Goal: Learn about a topic

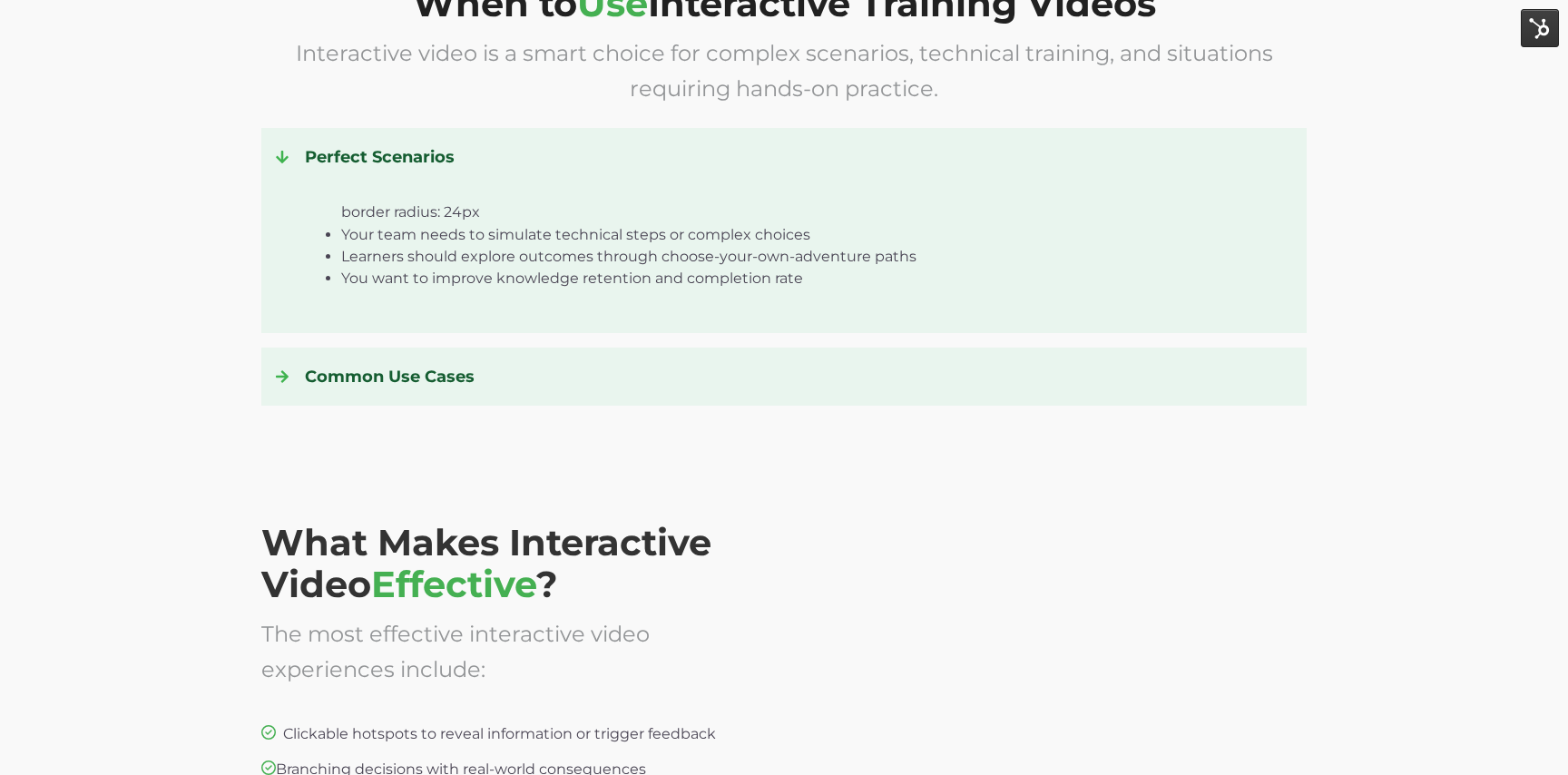
scroll to position [2627, 0]
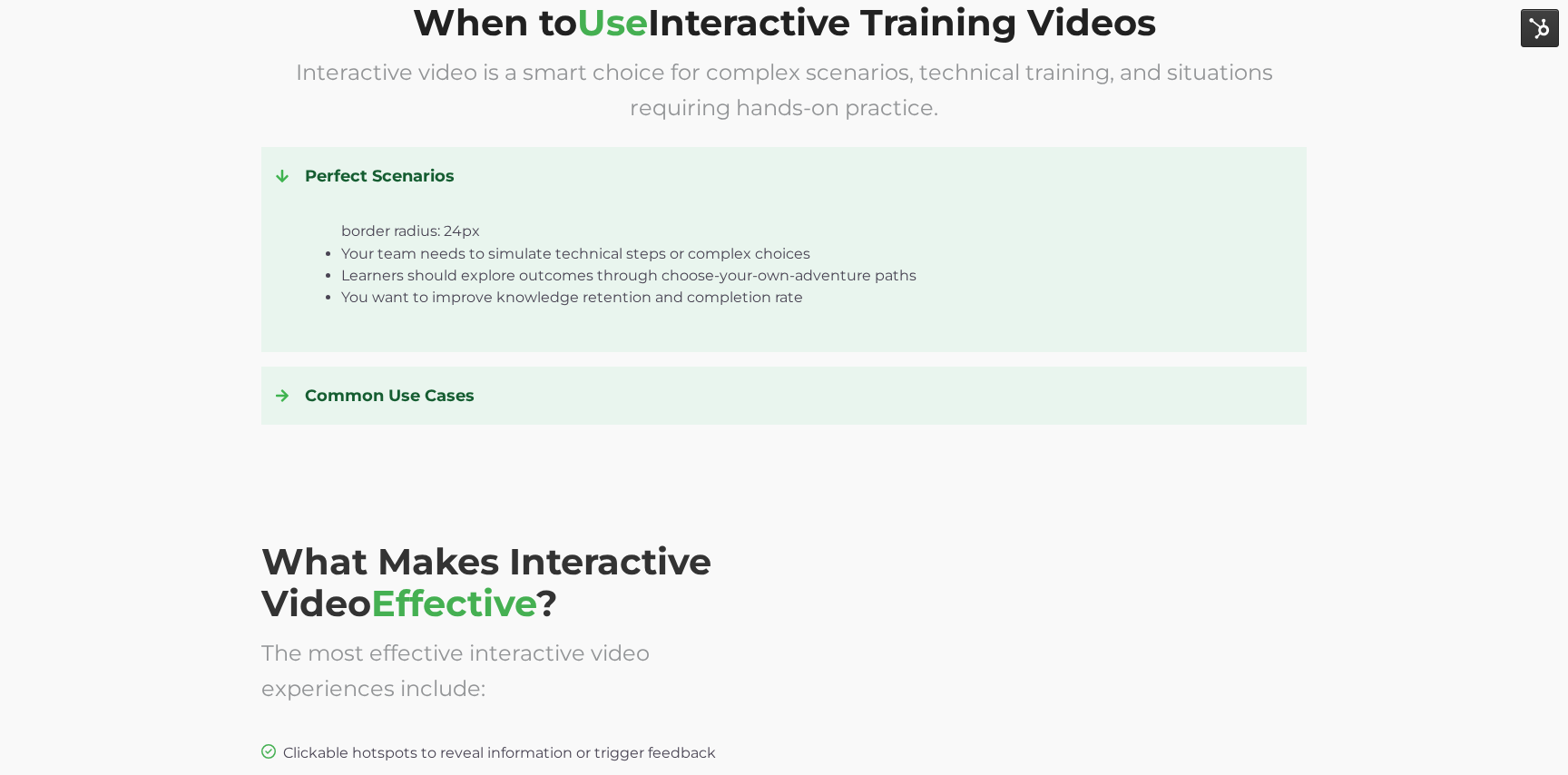
click at [289, 175] on span at bounding box center [283, 176] width 15 height 15
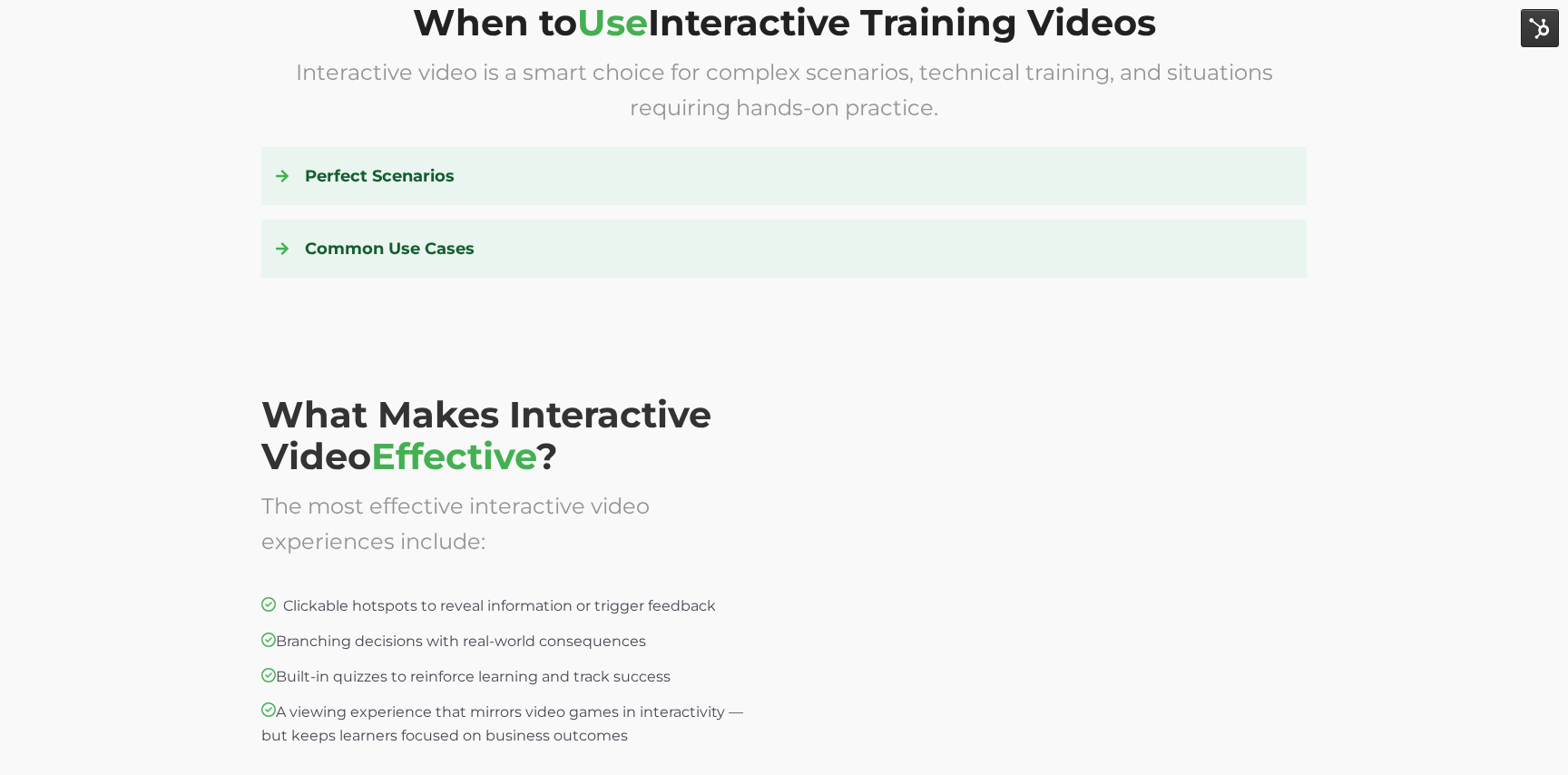
click at [294, 243] on div at bounding box center [290, 248] width 29 height 29
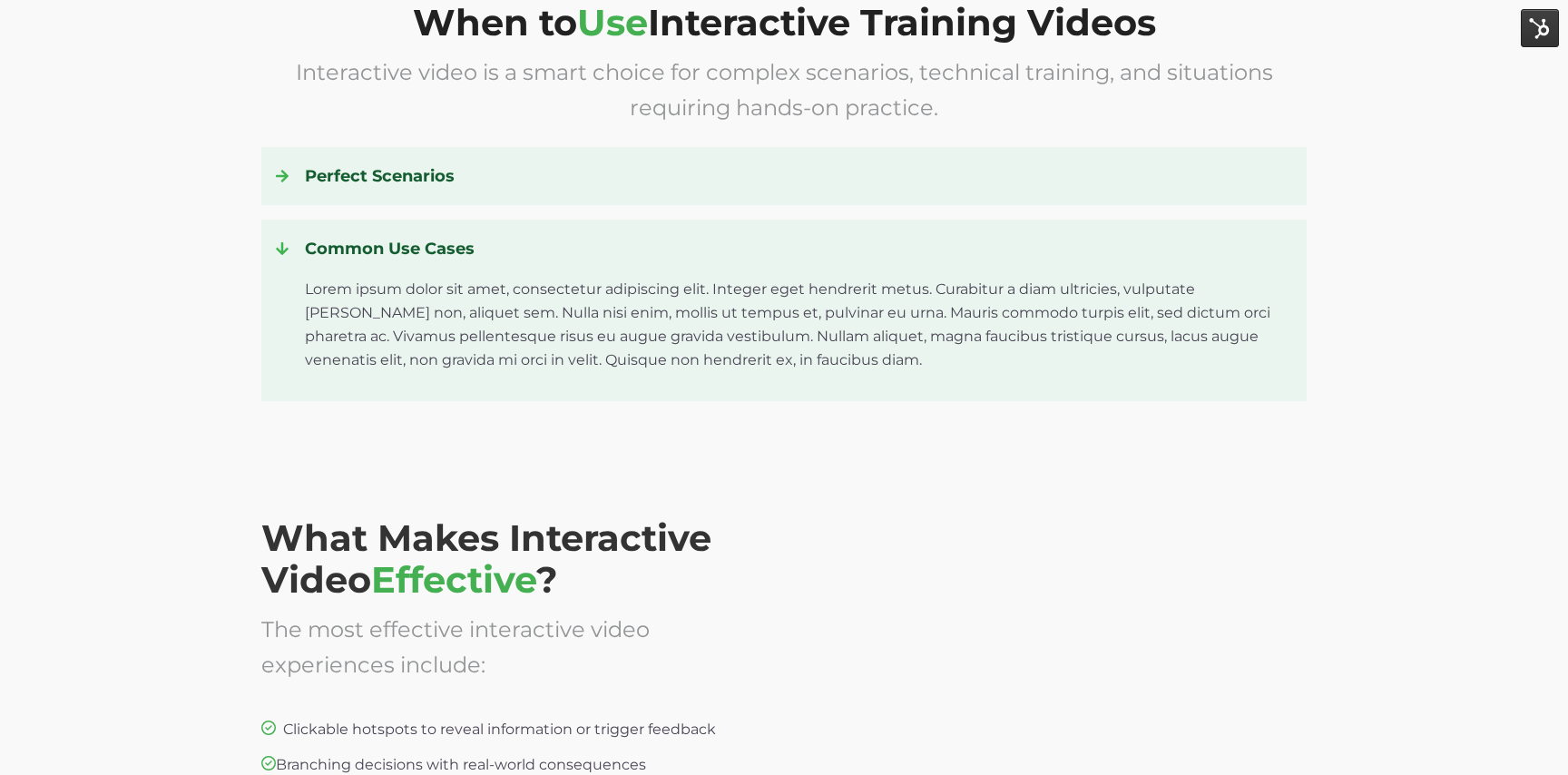
click at [294, 245] on div at bounding box center [290, 248] width 29 height 29
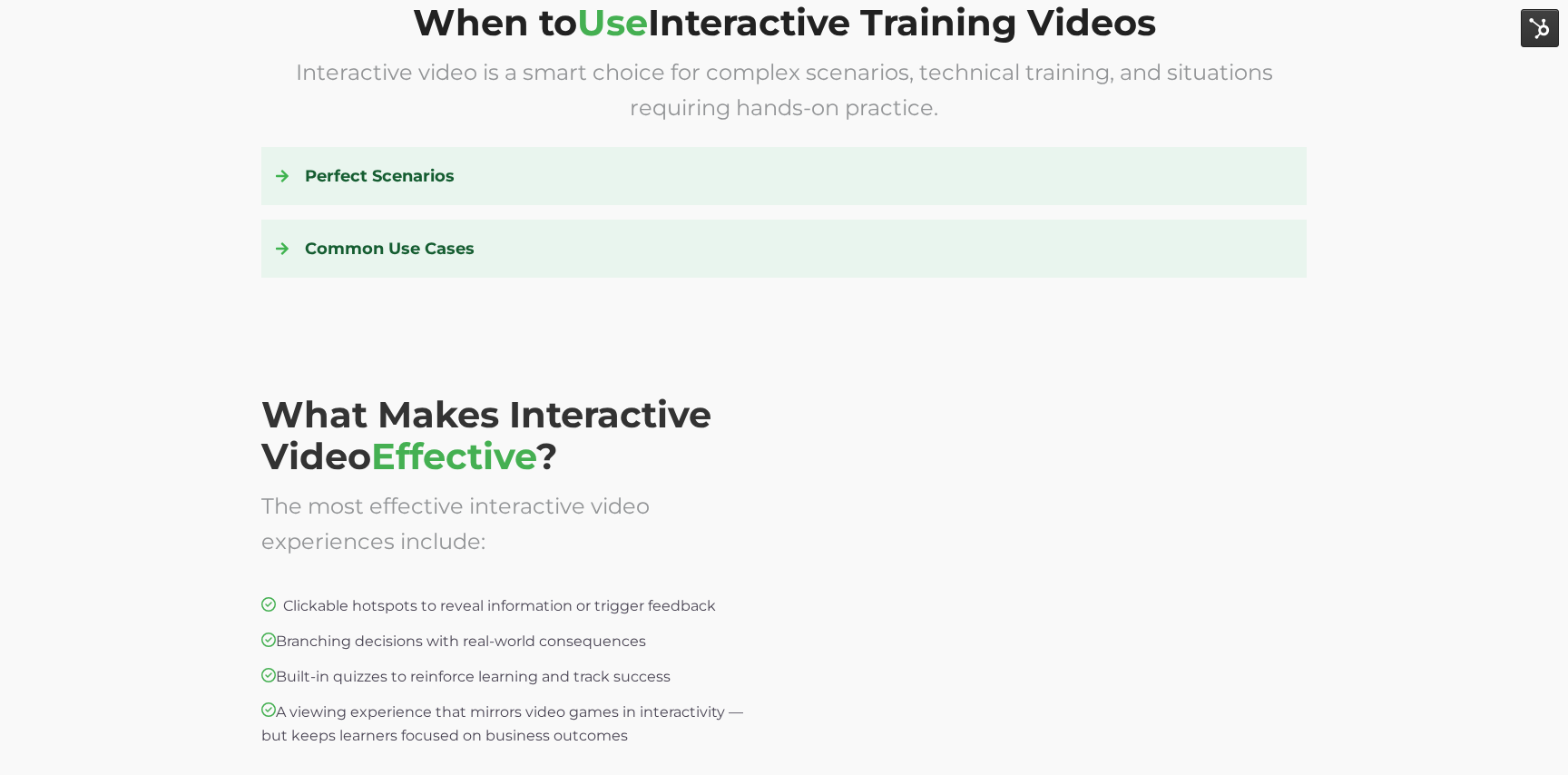
click at [295, 246] on div at bounding box center [290, 248] width 29 height 29
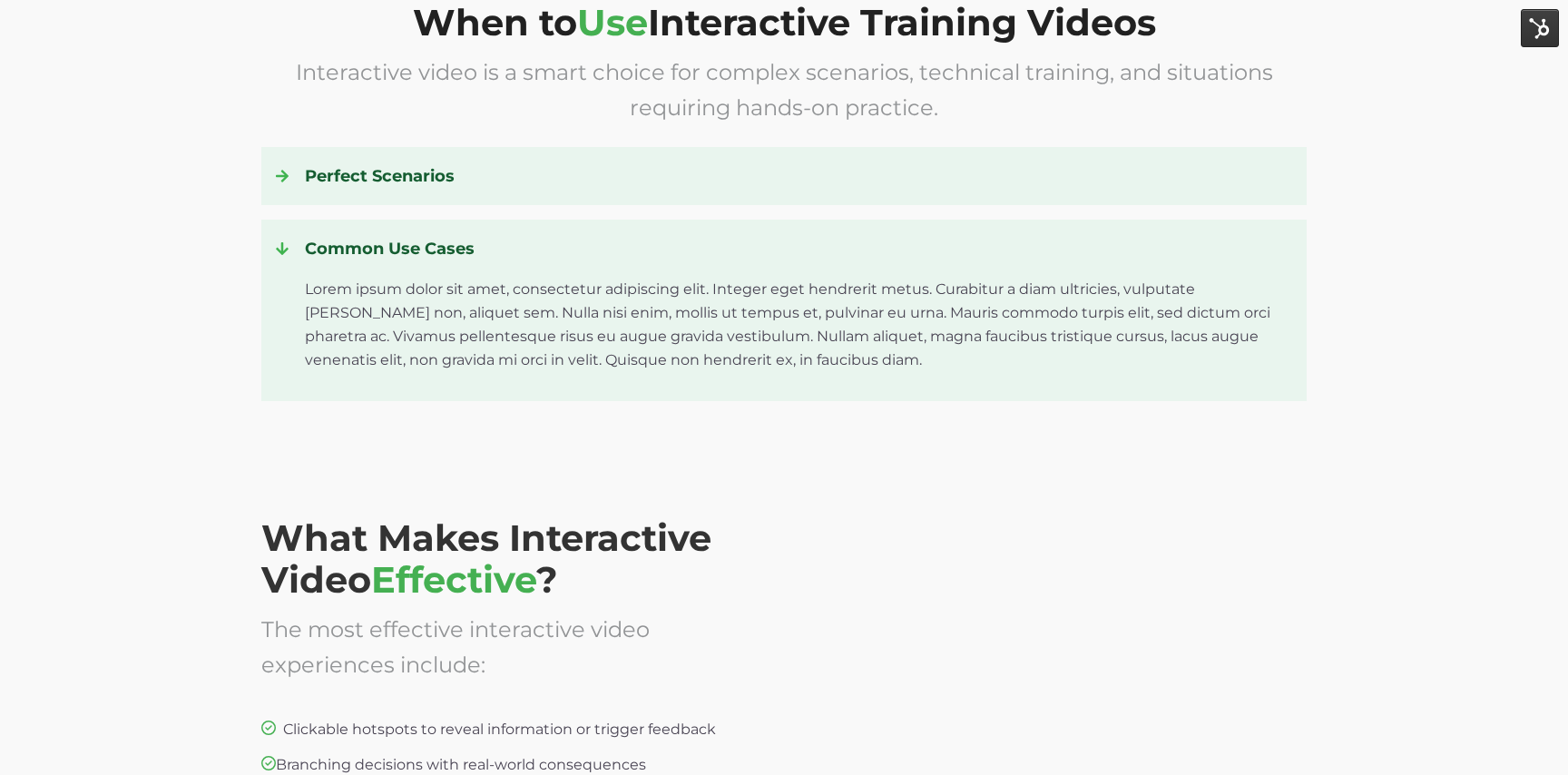
click at [295, 246] on div at bounding box center [290, 248] width 29 height 29
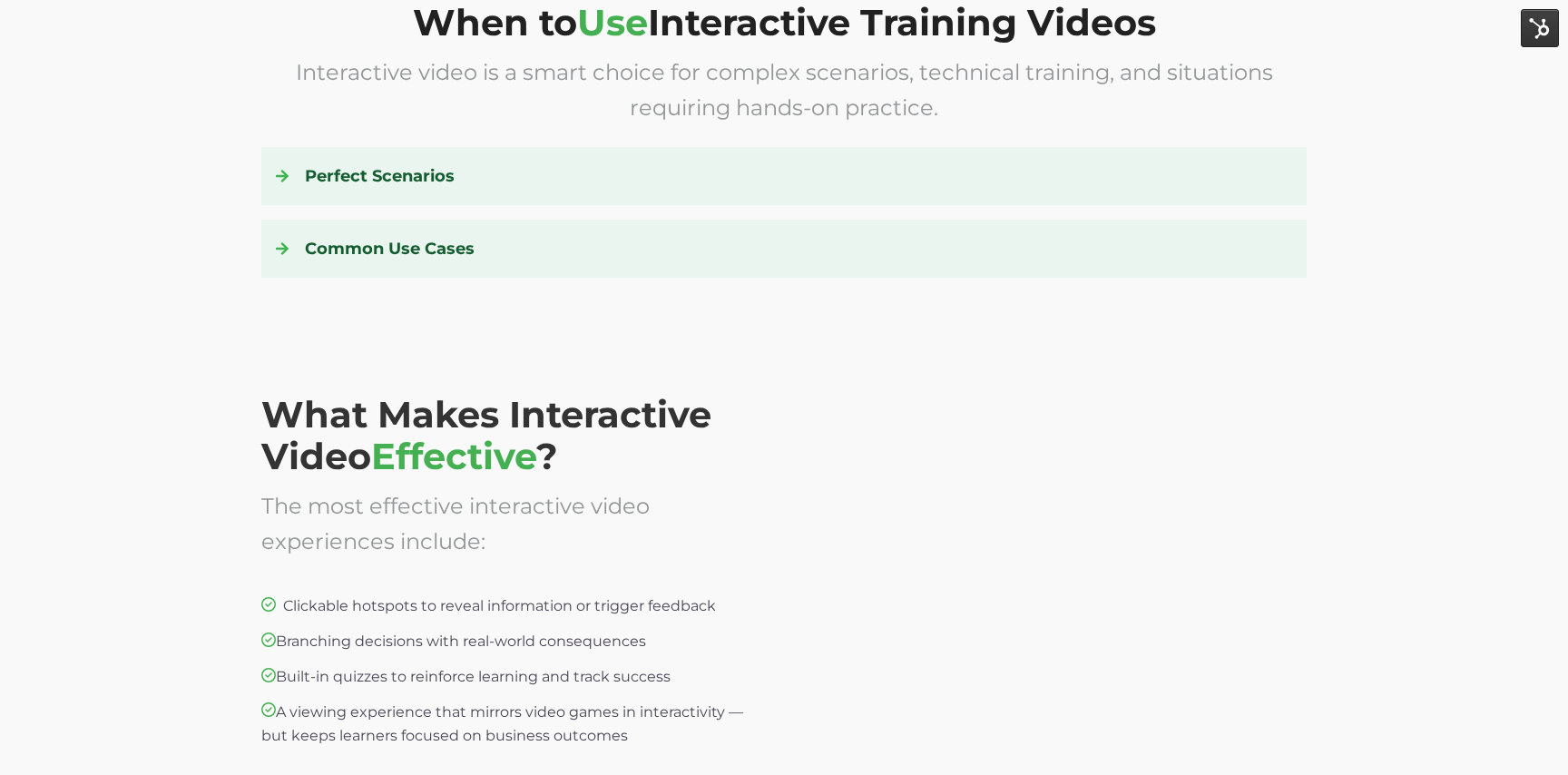
click at [309, 181] on h4 "Perfect Scenarios" at bounding box center [784, 175] width 1017 height 29
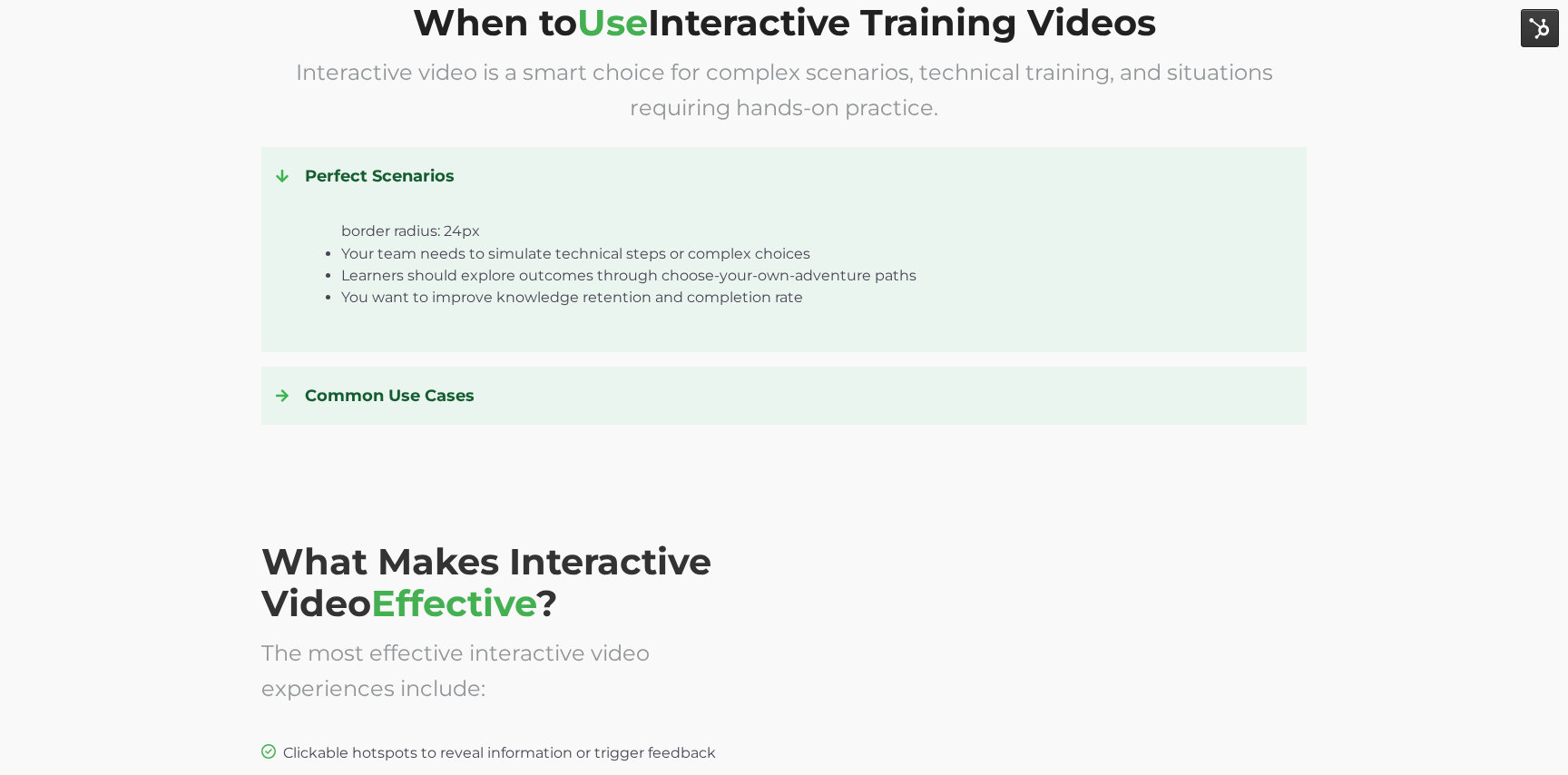
click at [310, 182] on h4 "Perfect Scenarios" at bounding box center [784, 175] width 1017 height 29
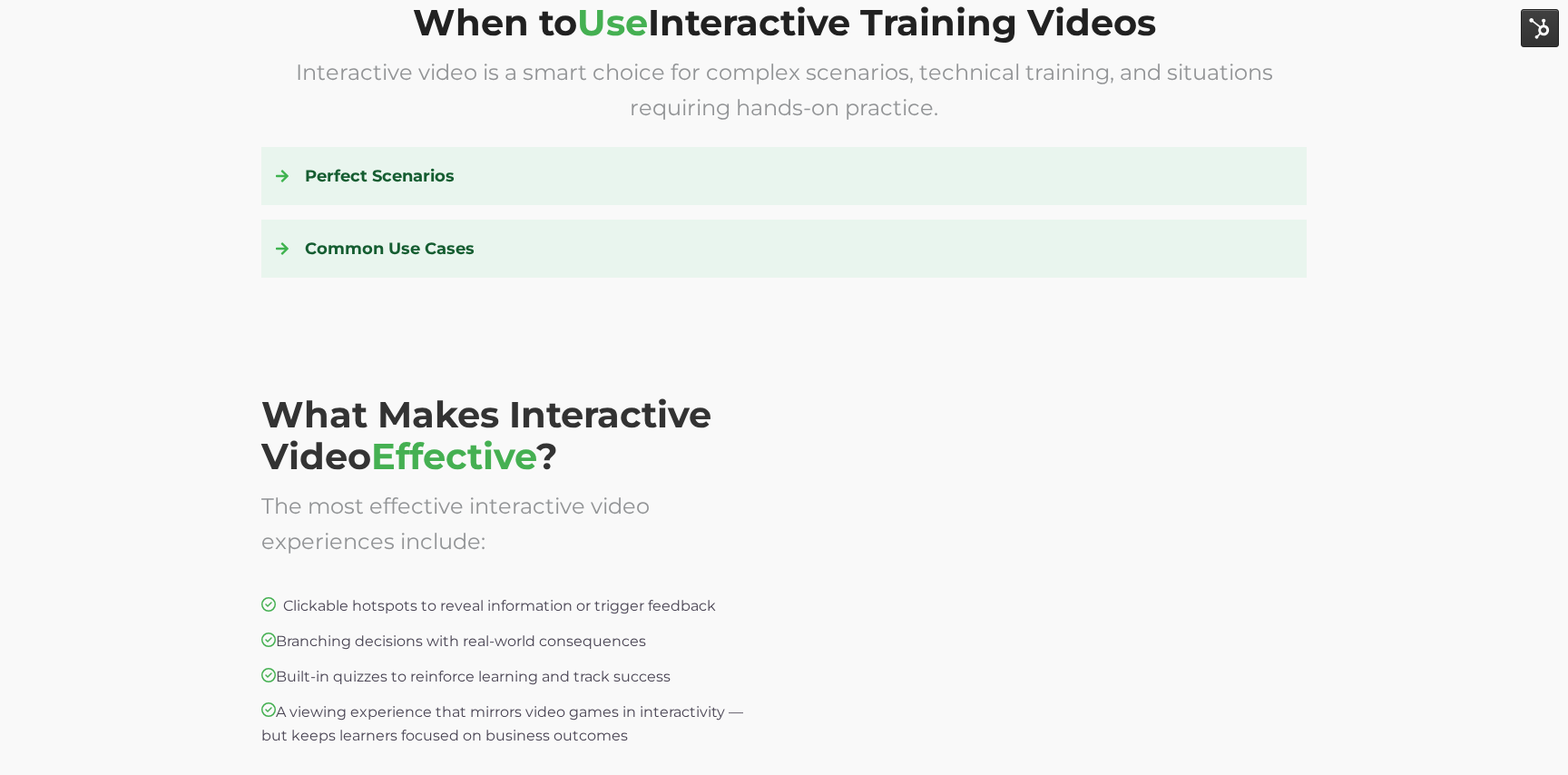
click at [310, 182] on h4 "Perfect Scenarios" at bounding box center [784, 175] width 1017 height 29
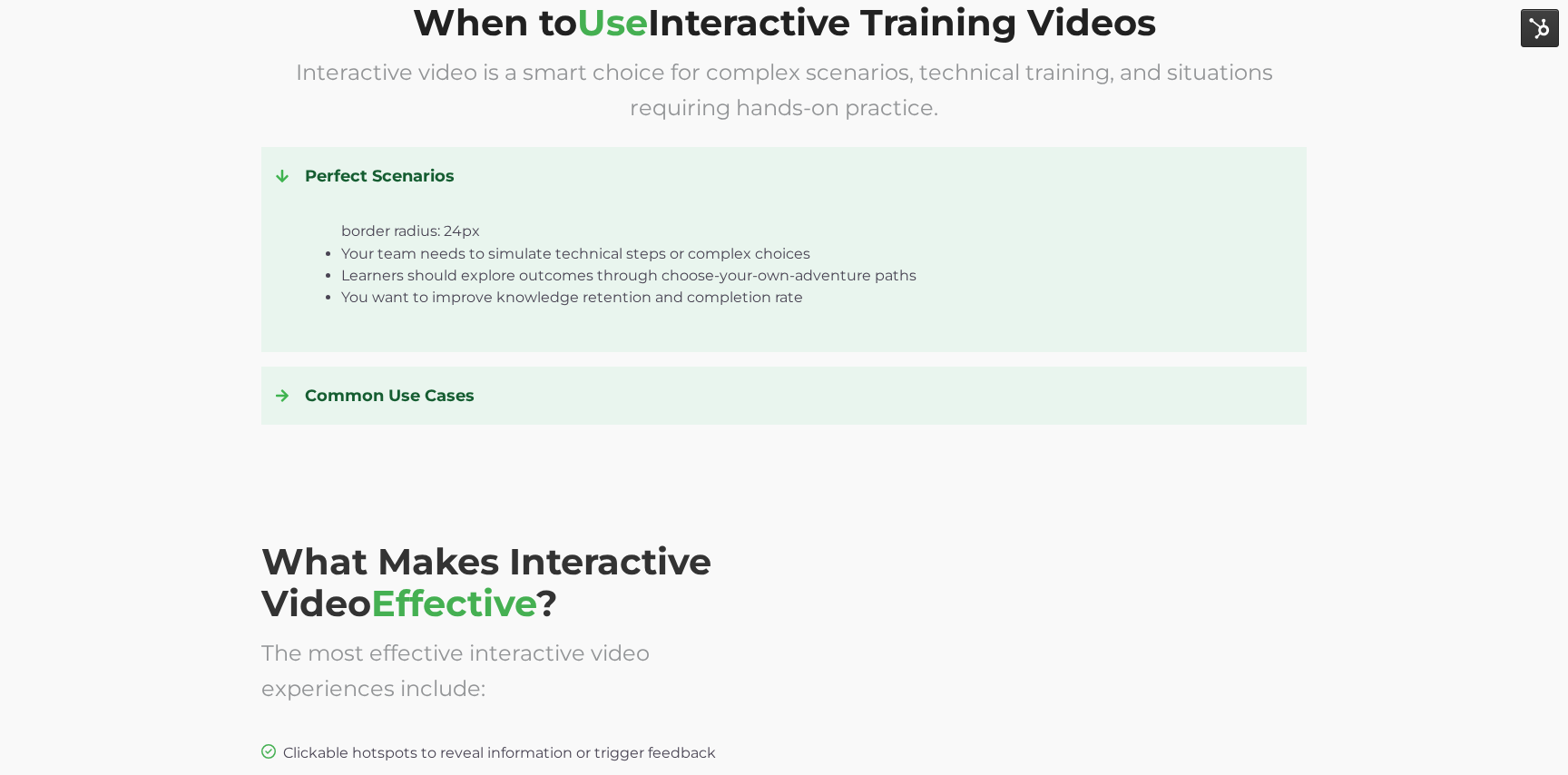
click at [310, 182] on h4 "Perfect Scenarios" at bounding box center [784, 175] width 1017 height 29
